Goal: Transaction & Acquisition: Purchase product/service

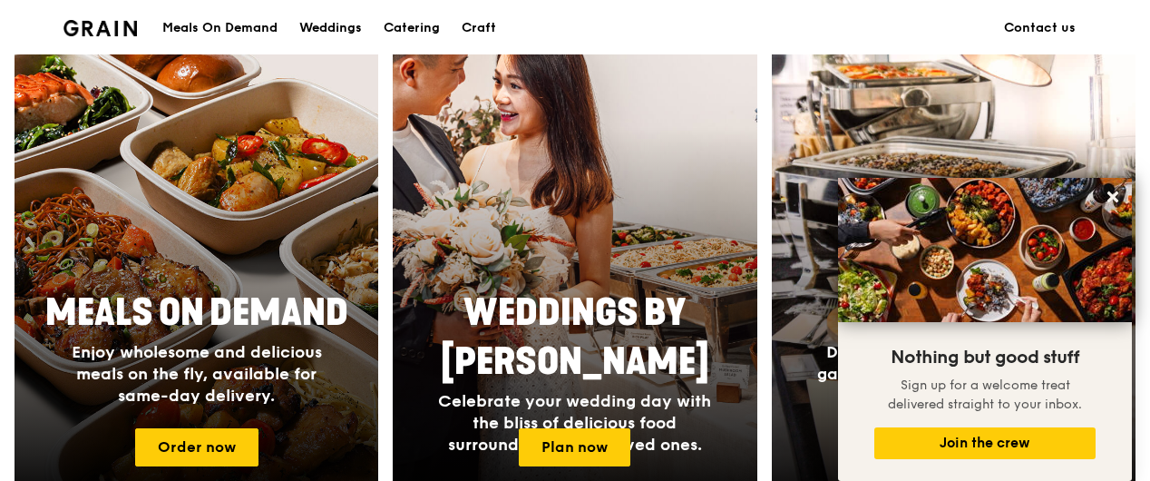
scroll to position [706, 0]
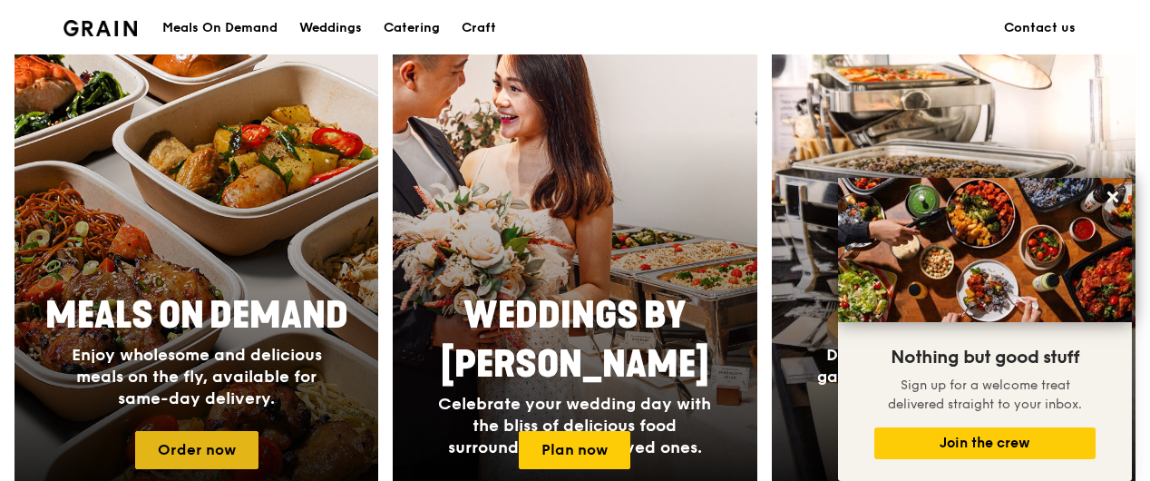
click at [198, 448] on link "Order now" at bounding box center [196, 450] width 123 height 38
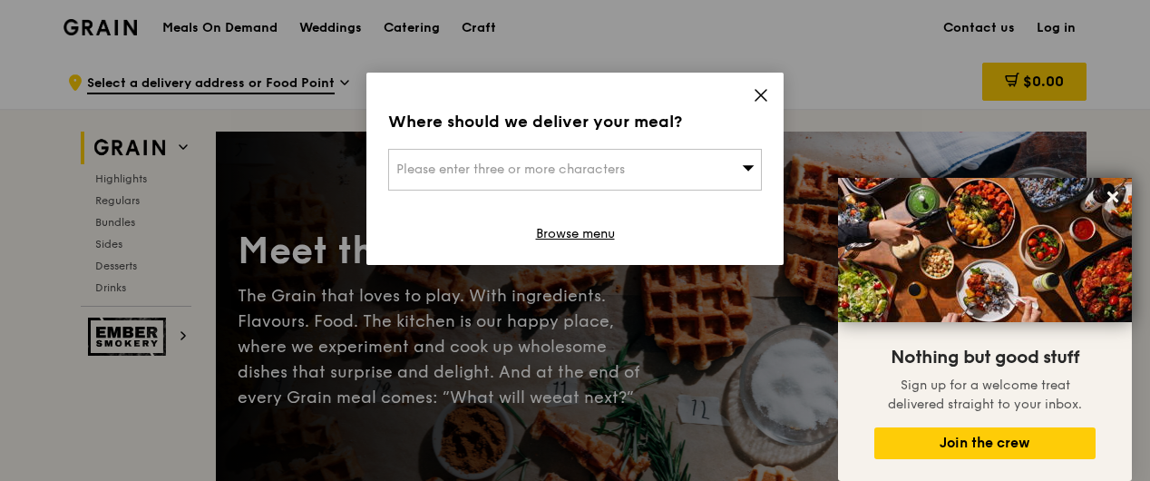
click at [765, 98] on icon at bounding box center [761, 95] width 16 height 16
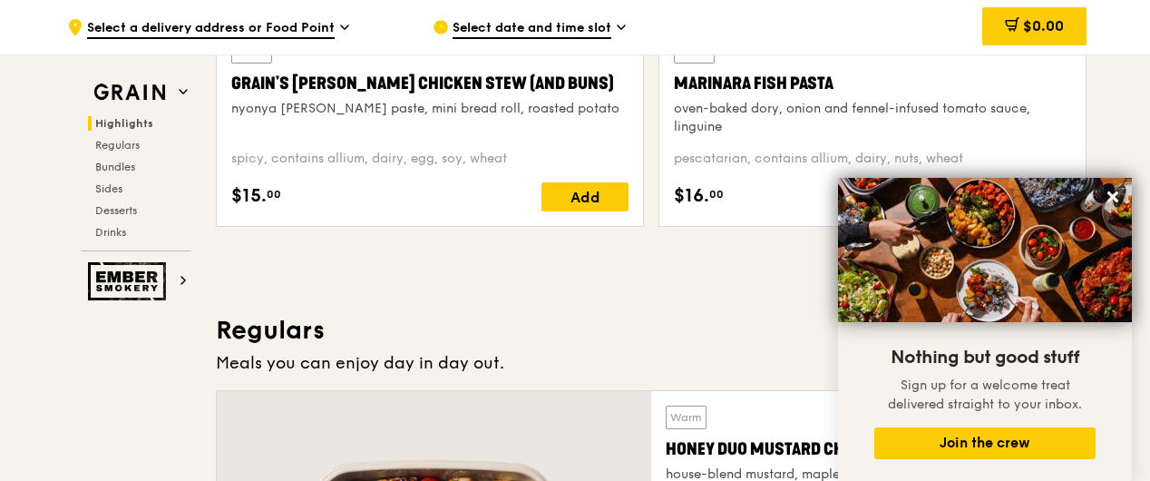
scroll to position [871, 0]
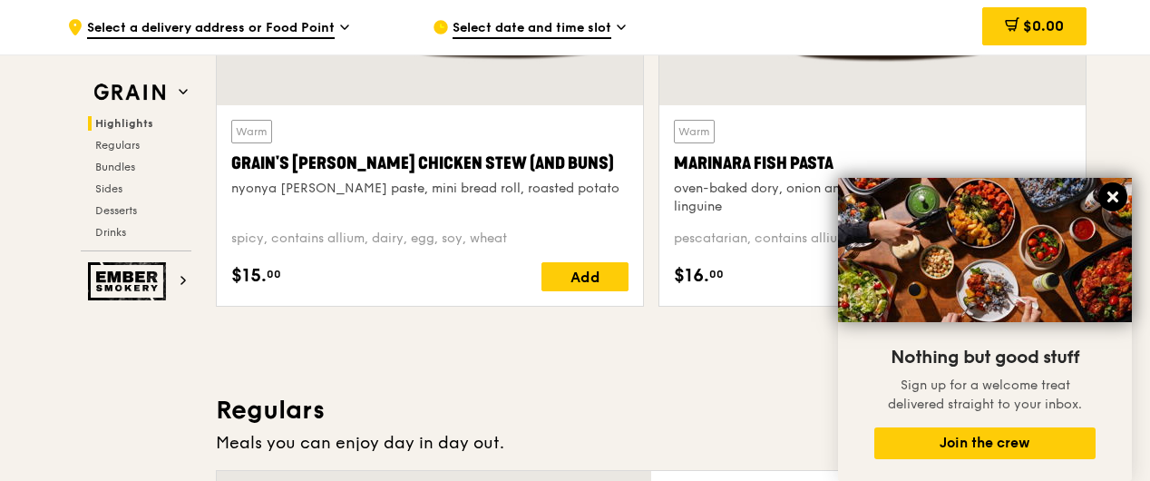
click at [1112, 199] on icon at bounding box center [1112, 196] width 11 height 11
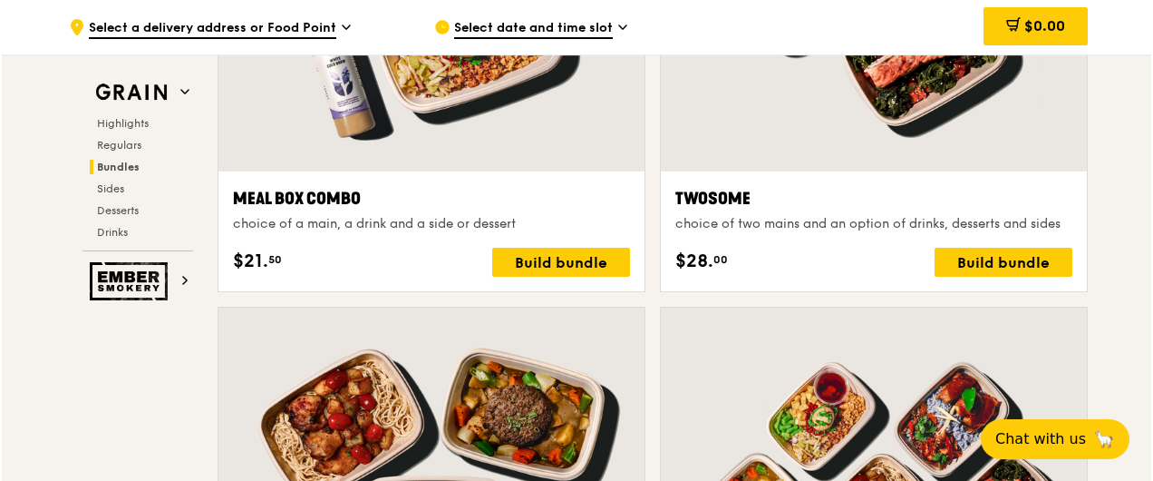
scroll to position [2829, 0]
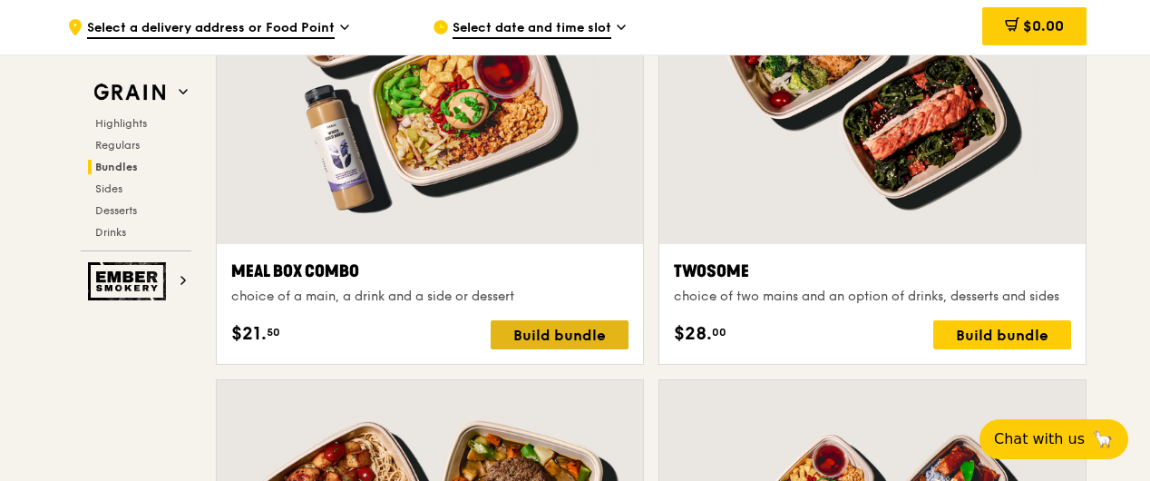
click at [553, 334] on div "Build bundle" at bounding box center [560, 334] width 138 height 29
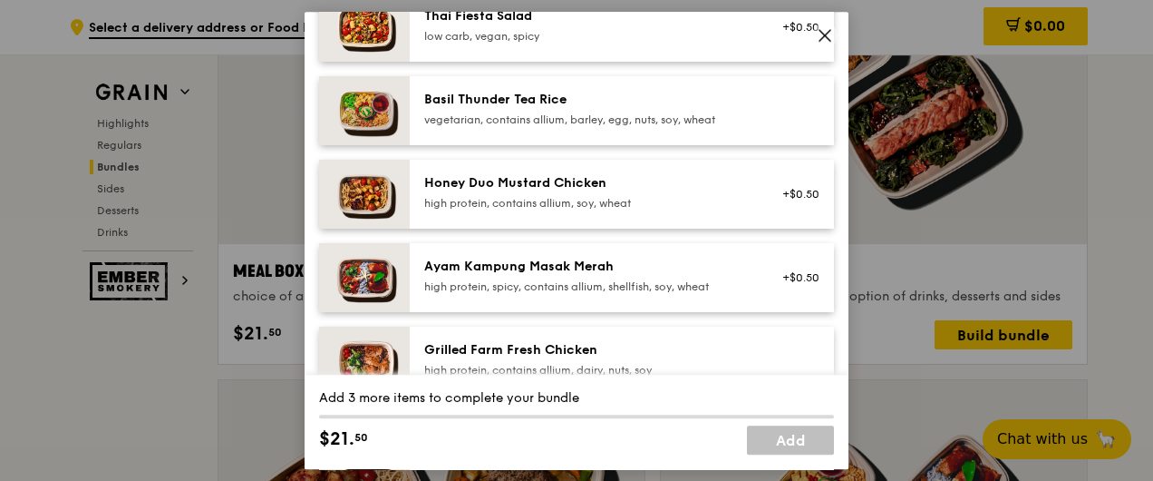
scroll to position [435, 0]
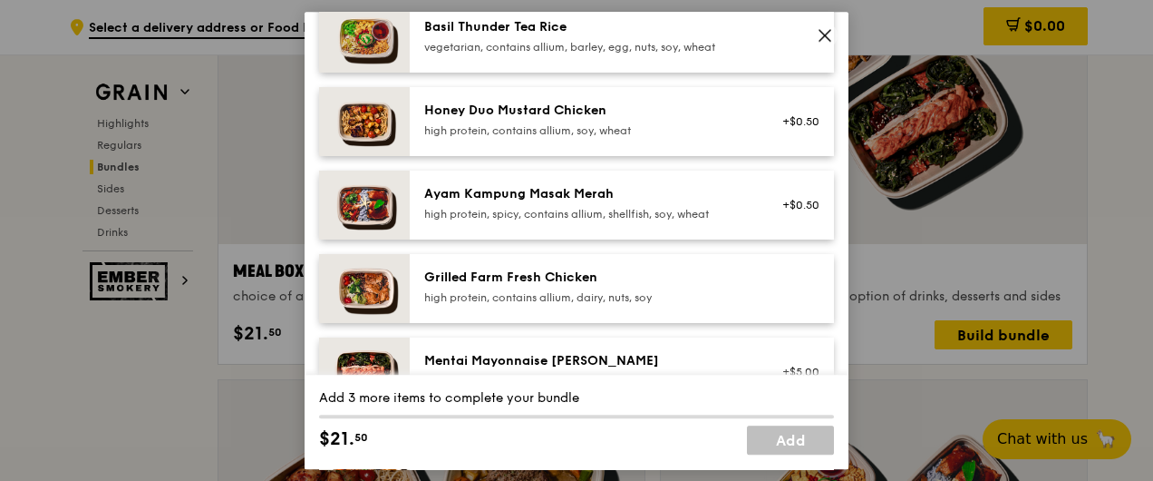
click at [375, 292] on img at bounding box center [364, 288] width 91 height 69
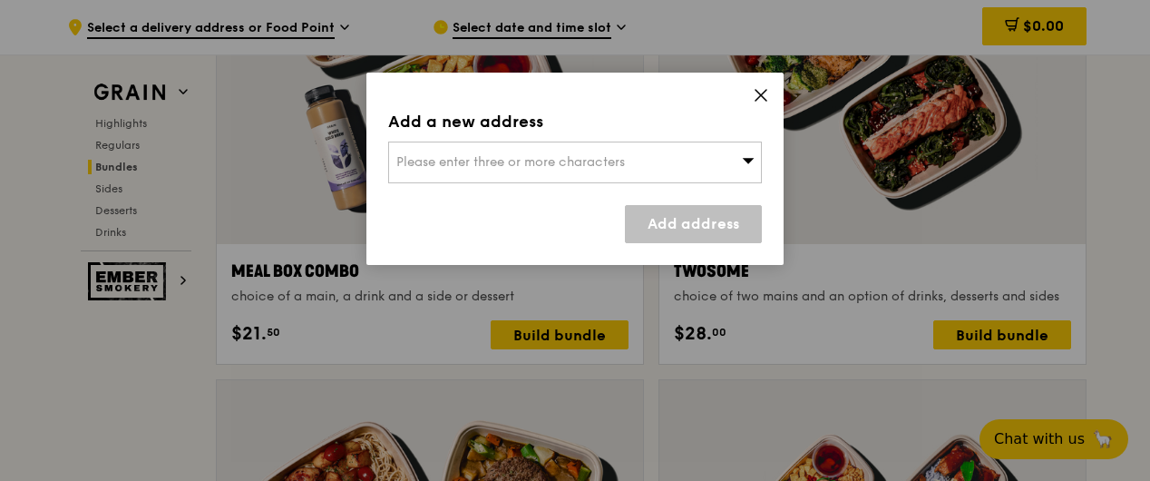
click at [767, 102] on icon at bounding box center [761, 95] width 16 height 16
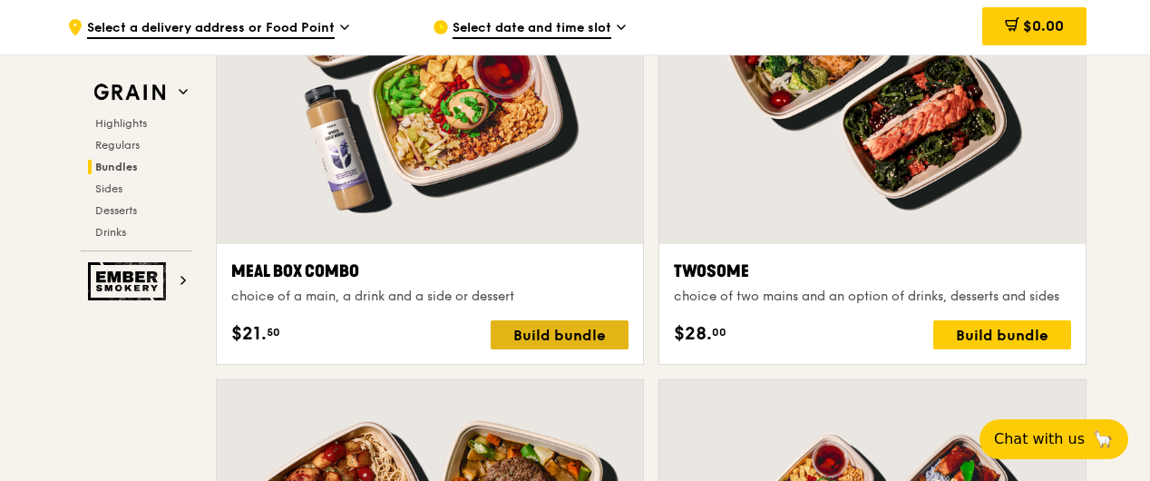
click at [580, 334] on div "Build bundle" at bounding box center [560, 334] width 138 height 29
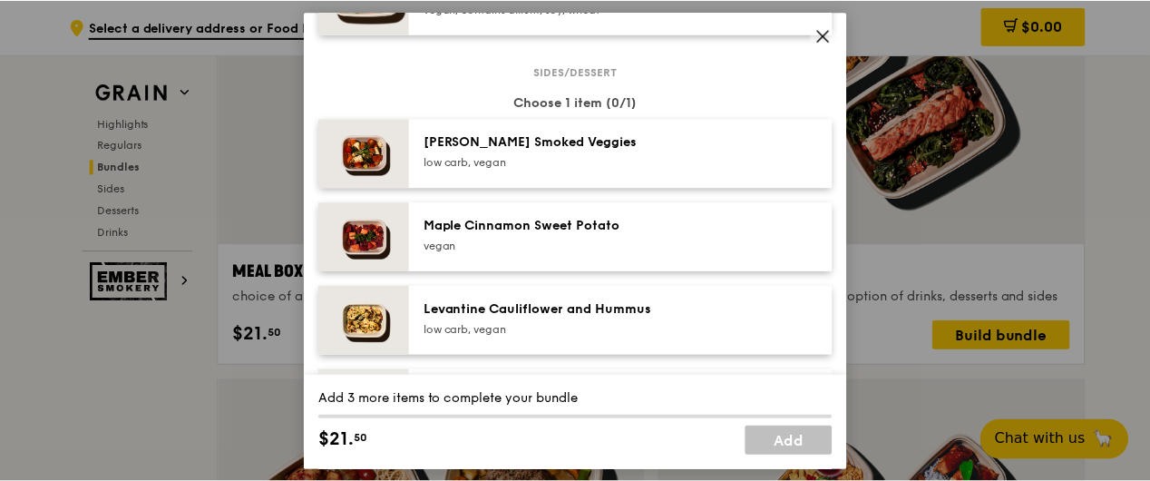
scroll to position [943, 0]
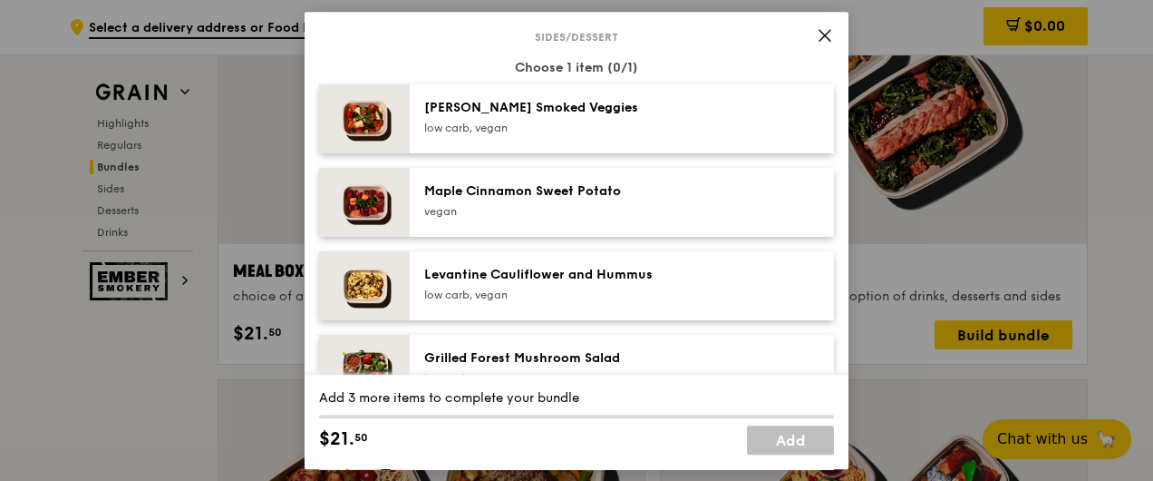
click at [825, 36] on icon at bounding box center [825, 35] width 16 height 16
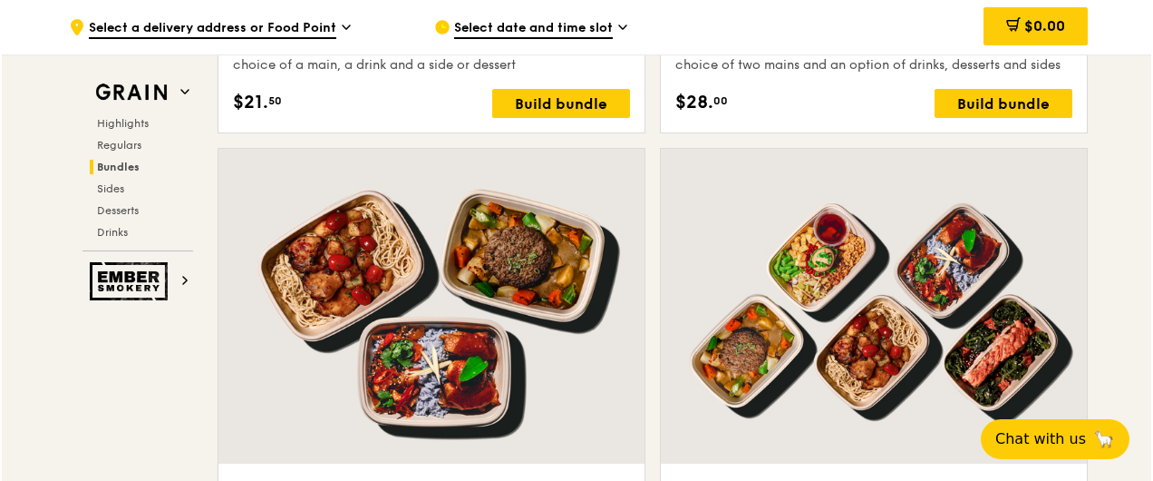
scroll to position [2974, 0]
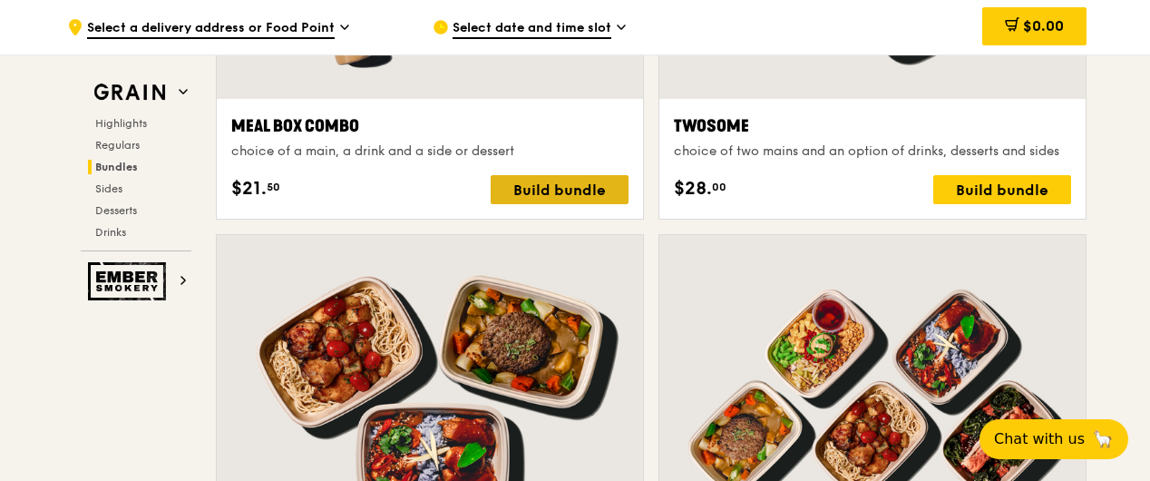
click at [531, 178] on div "Build bundle" at bounding box center [560, 189] width 138 height 29
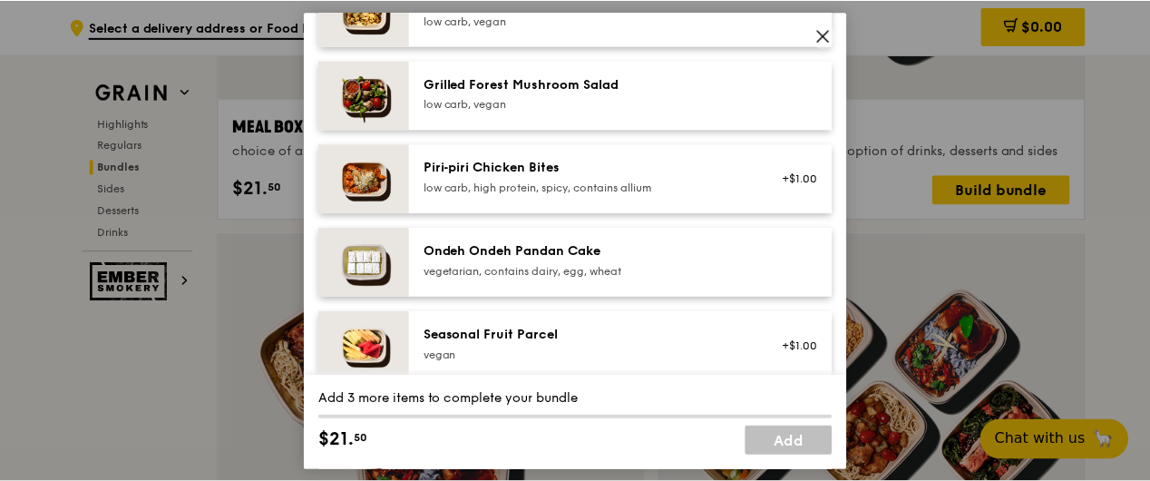
scroll to position [1240, 0]
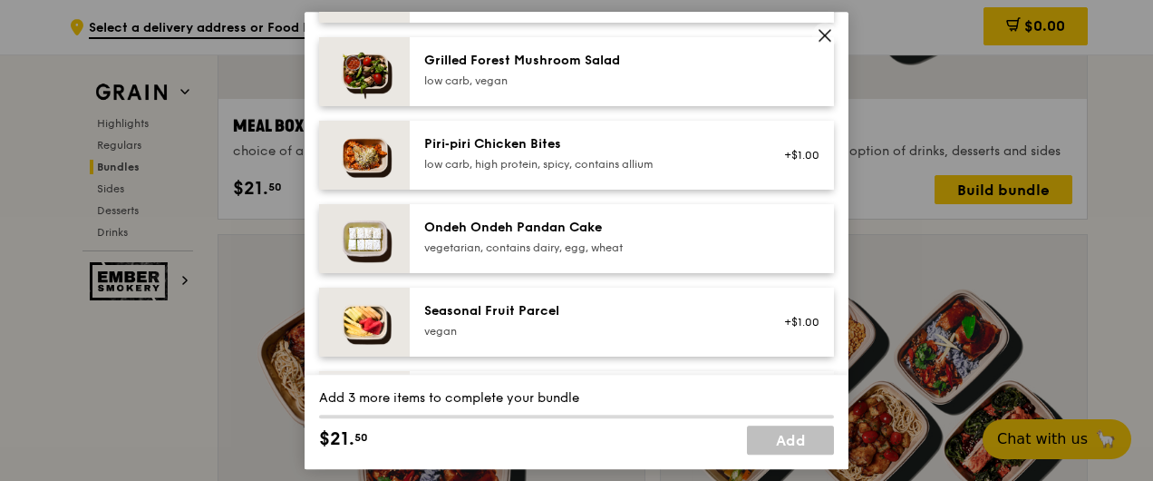
click at [827, 34] on icon at bounding box center [825, 35] width 16 height 16
